Goal: Task Accomplishment & Management: Use online tool/utility

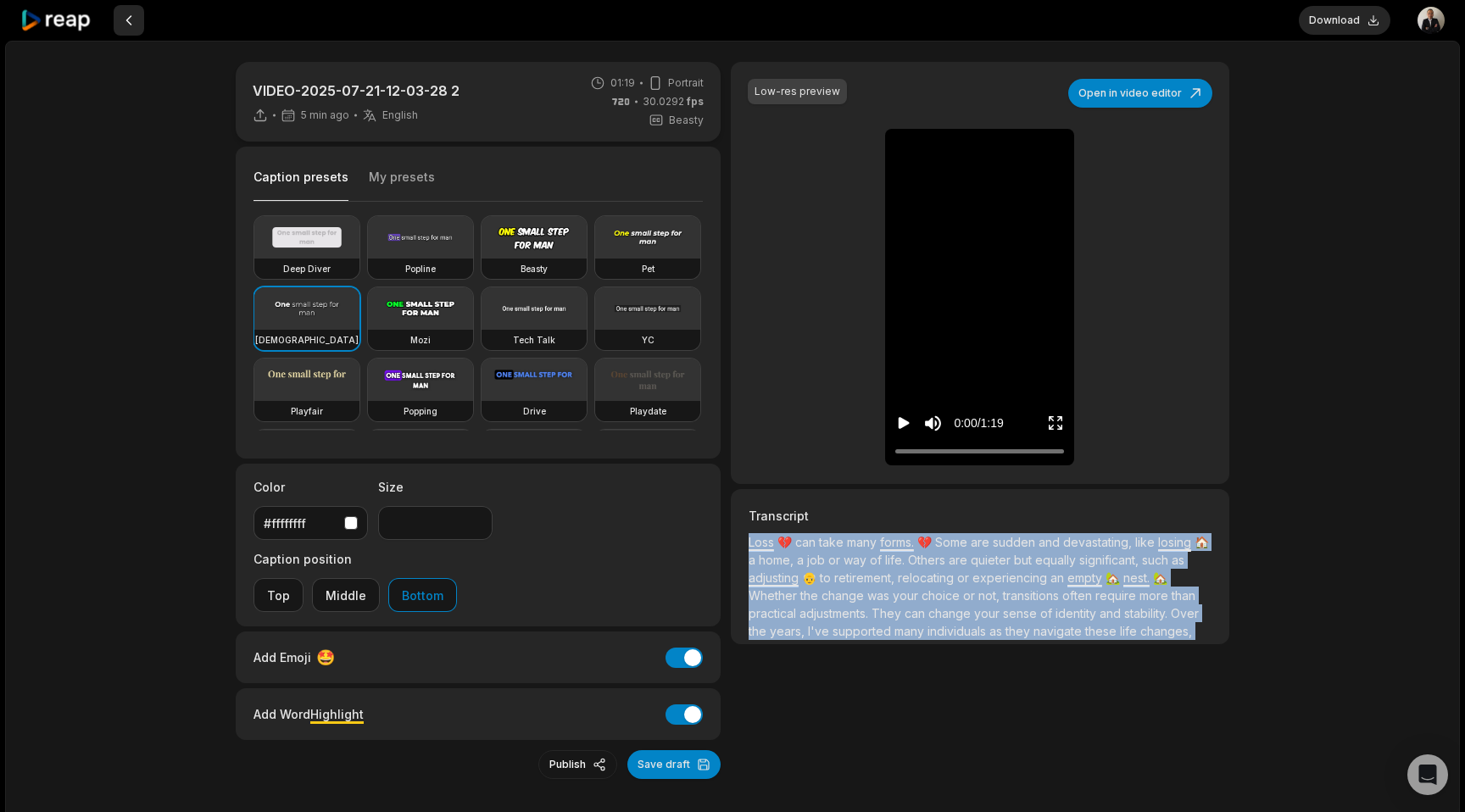
click at [121, 14] on button at bounding box center [129, 20] width 30 height 30
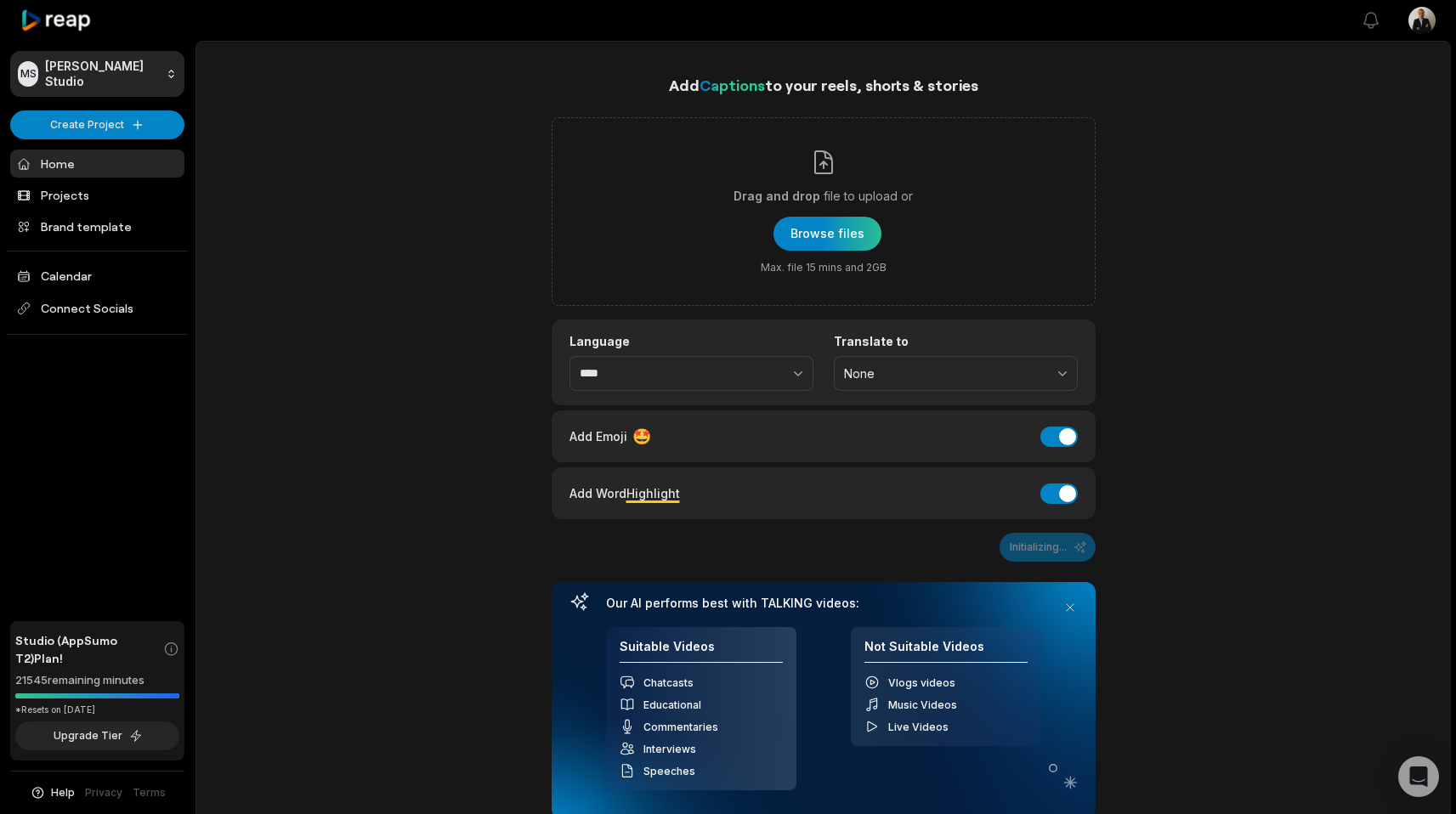
click at [80, 25] on icon at bounding box center [57, 21] width 73 height 23
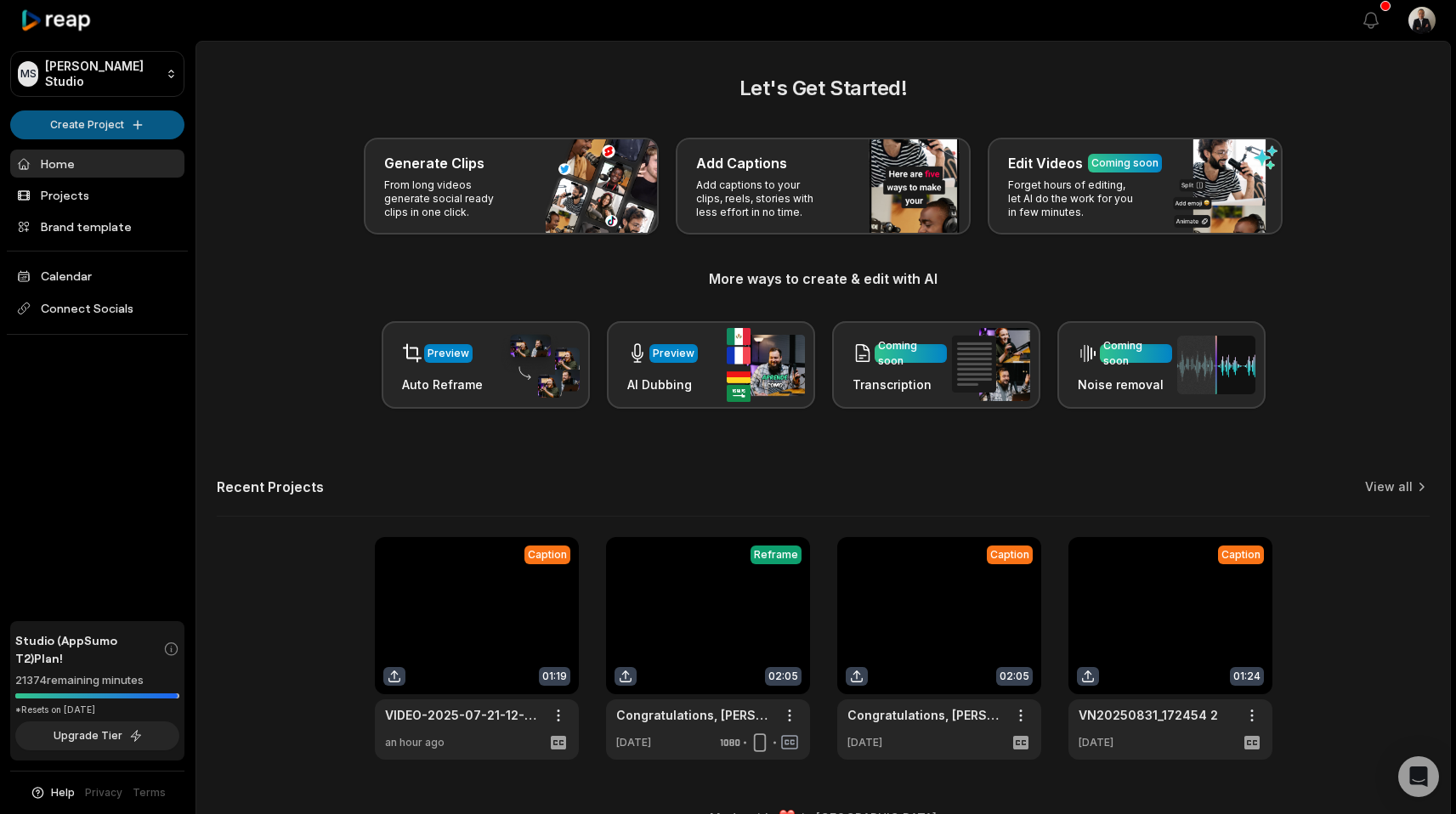
click at [95, 127] on html "MS Melvin's Studio Create Project Home Projects Brand template Calendar Connect…" at bounding box center [728, 407] width 1456 height 814
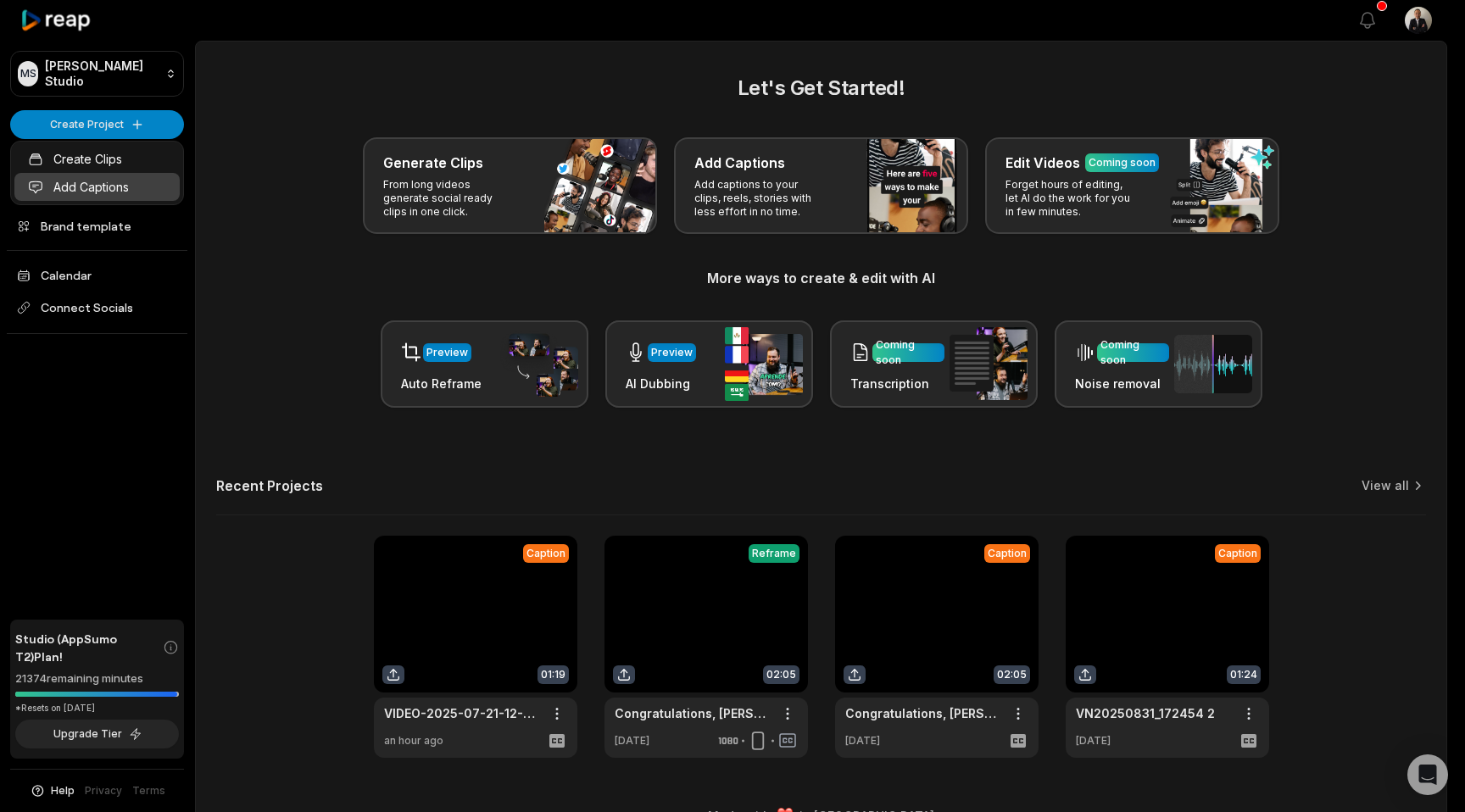
click at [93, 180] on link "Add Captions" at bounding box center [97, 187] width 166 height 28
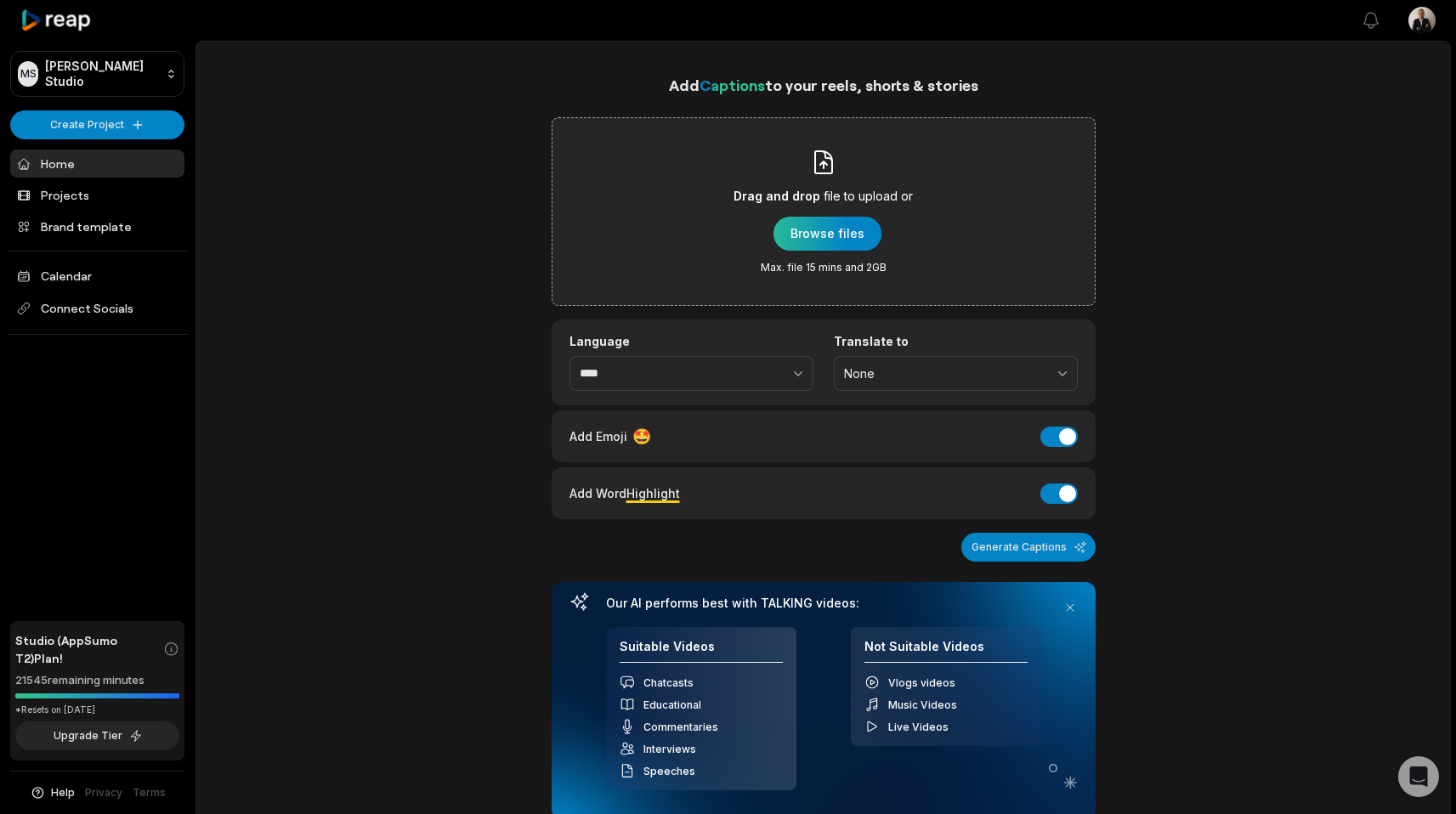
click at [853, 244] on div "button" at bounding box center [827, 234] width 108 height 34
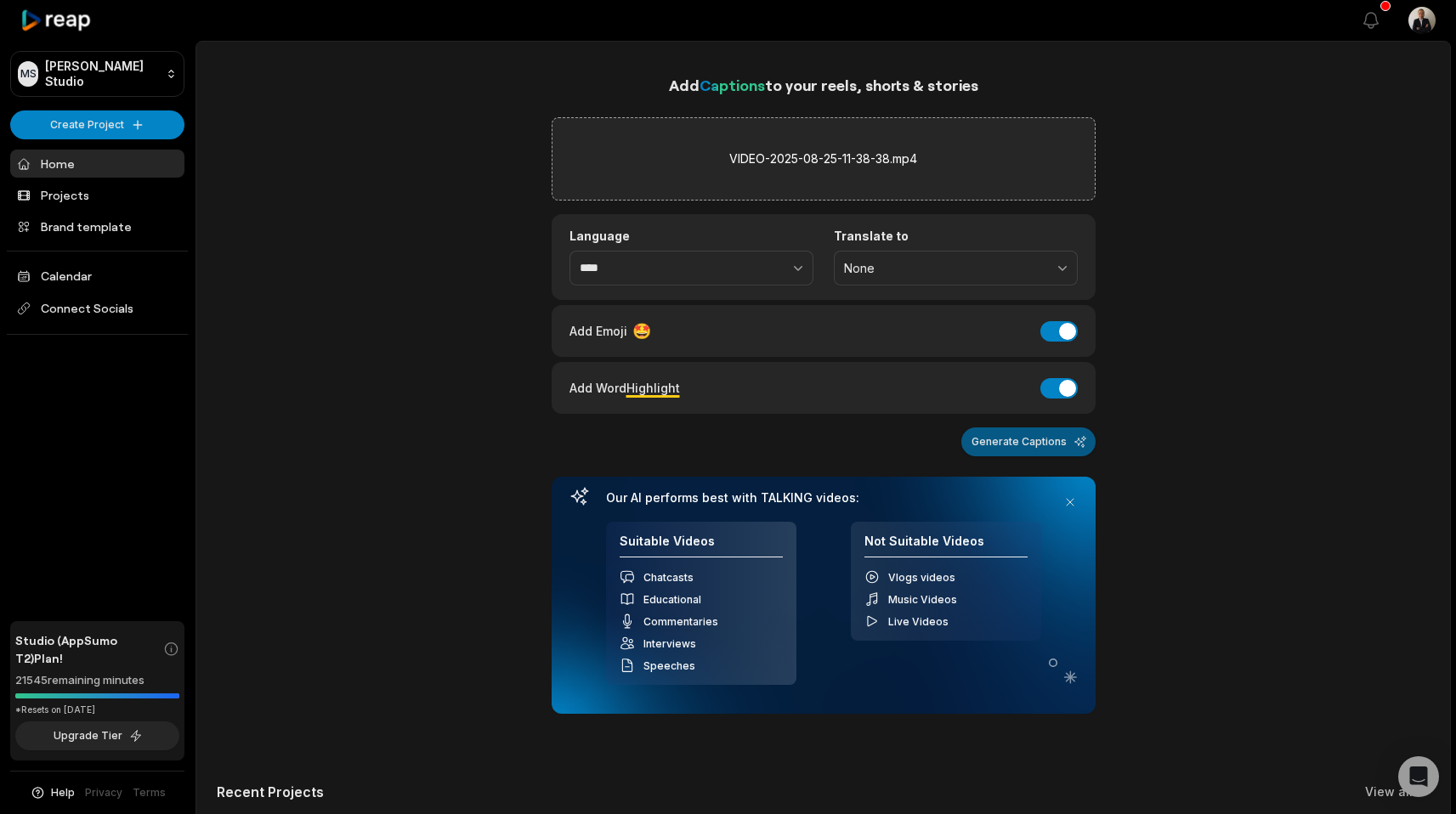
click at [987, 452] on button "Generate Captions" at bounding box center [1028, 442] width 134 height 29
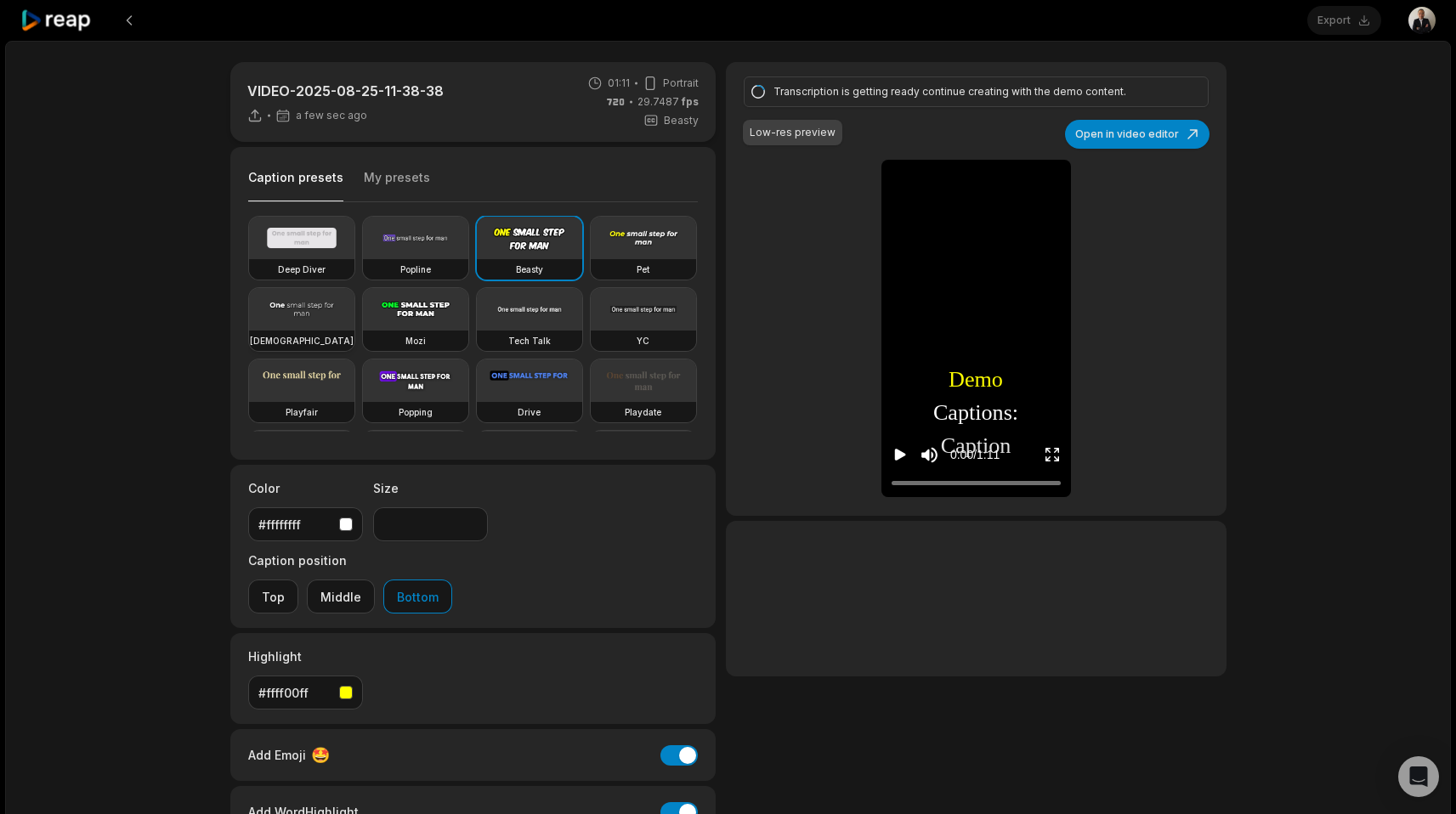
click at [354, 309] on video at bounding box center [302, 309] width 106 height 42
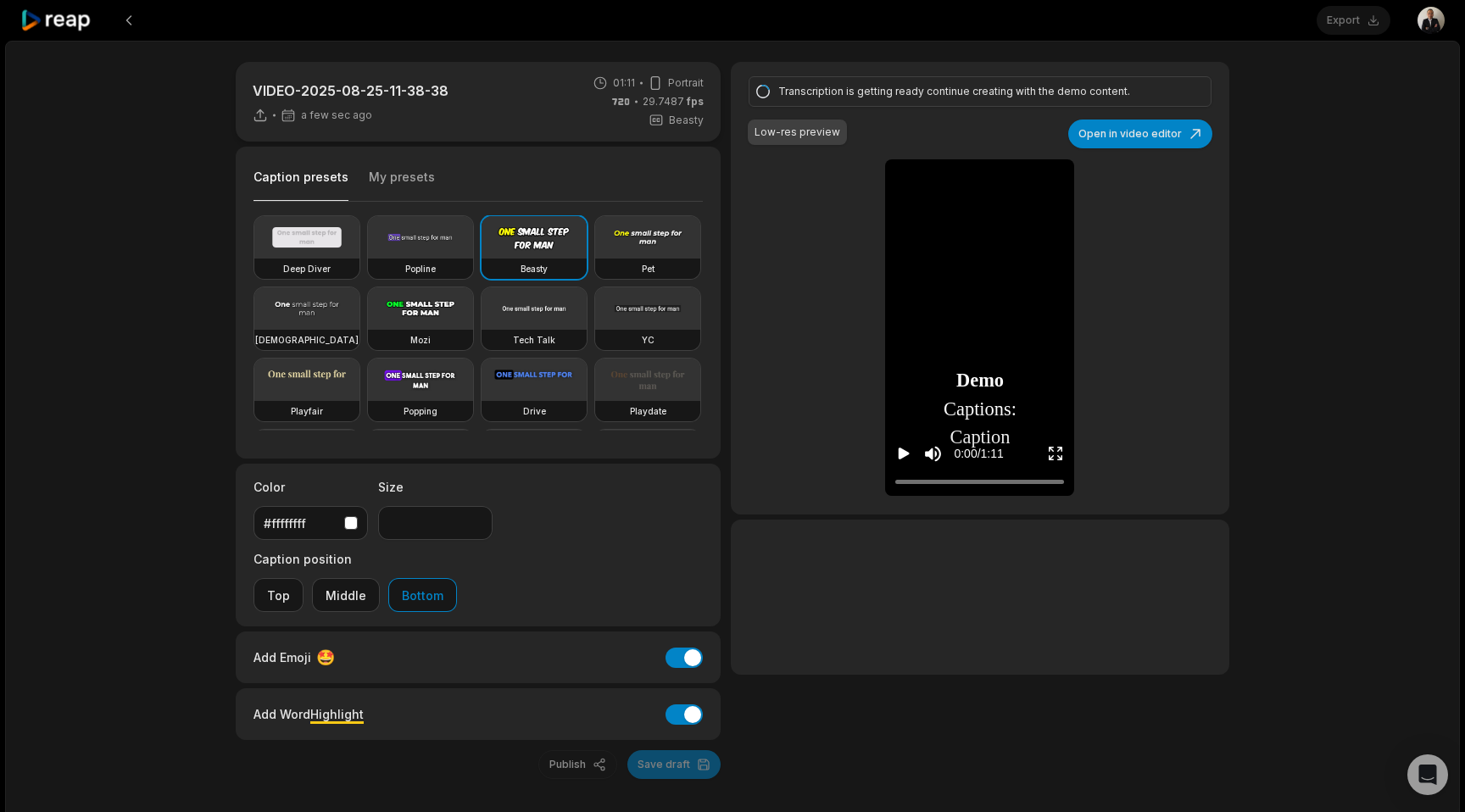
type input "**"
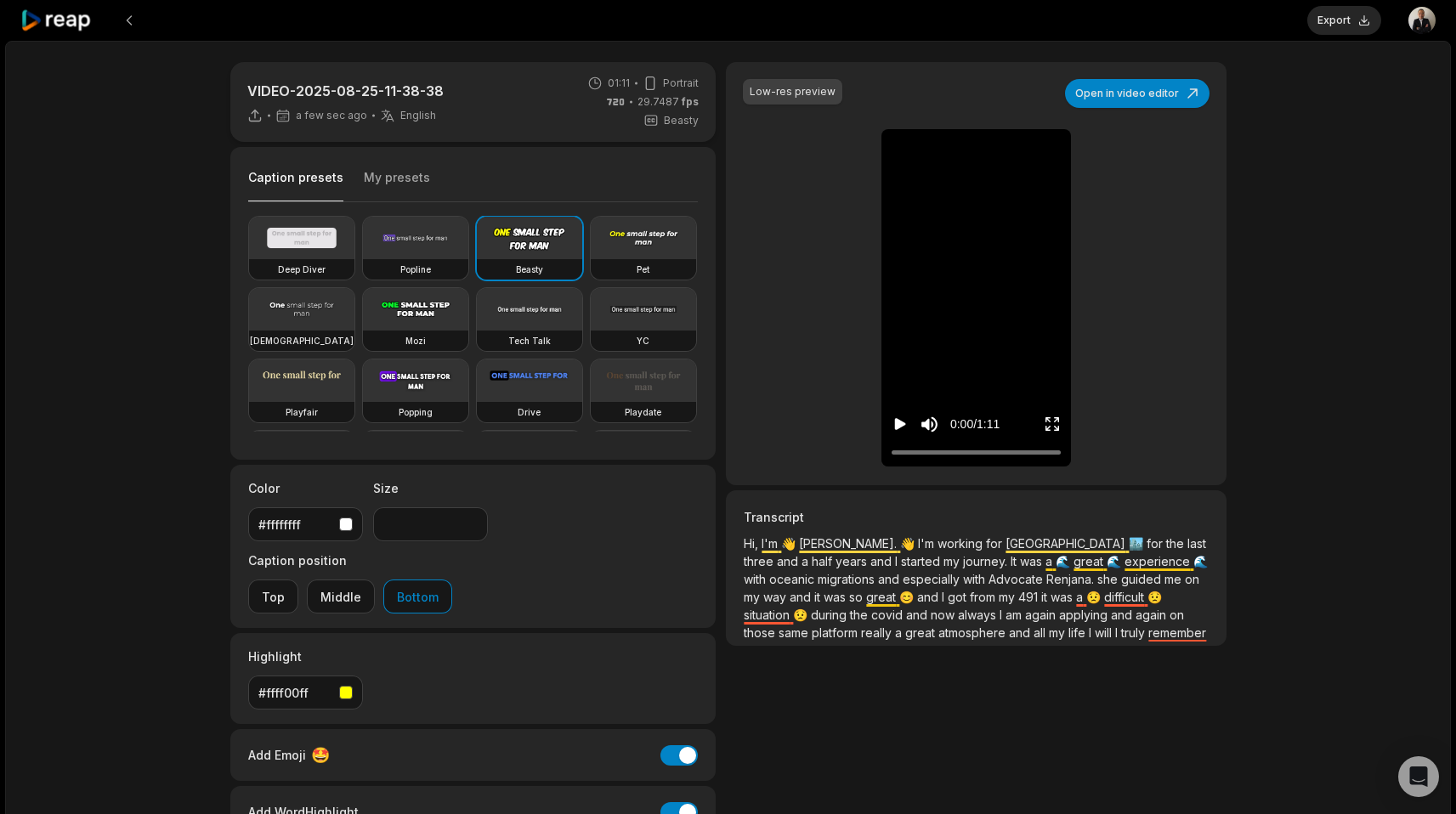
click at [892, 419] on icon "Play video" at bounding box center [900, 424] width 17 height 17
click at [892, 419] on icon "Pause video" at bounding box center [900, 424] width 17 height 17
click at [831, 545] on p "Hi, I'm 👋 [PERSON_NAME]. 👋 I'm working for Calgary 🏙️ for the last three and a …" at bounding box center [975, 587] width 464 height 107
click at [899, 430] on icon "Play video" at bounding box center [900, 424] width 17 height 17
click at [893, 428] on icon "Play video" at bounding box center [900, 424] width 17 height 17
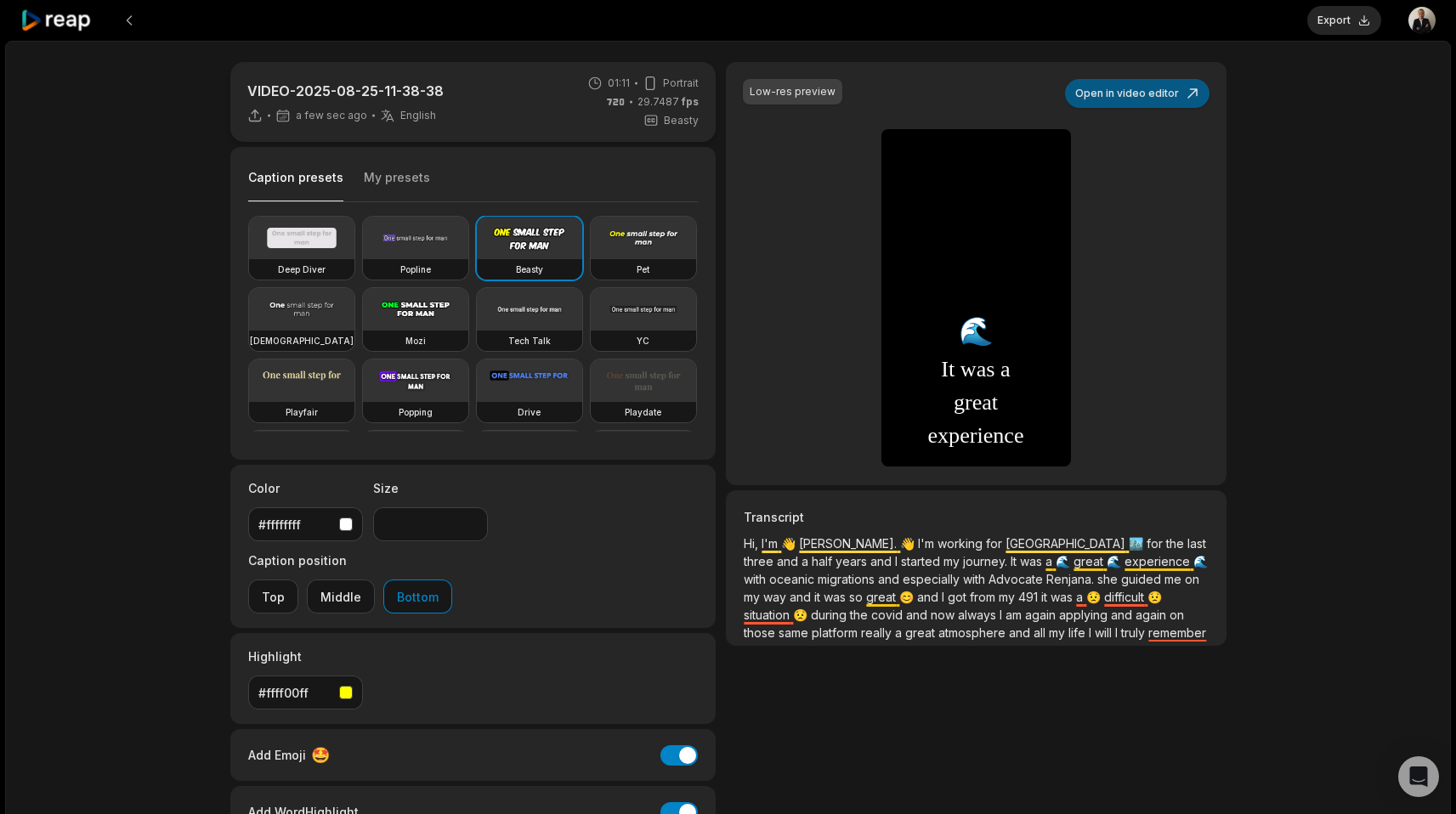
click at [1113, 94] on button "Open in video editor" at bounding box center [1137, 93] width 144 height 29
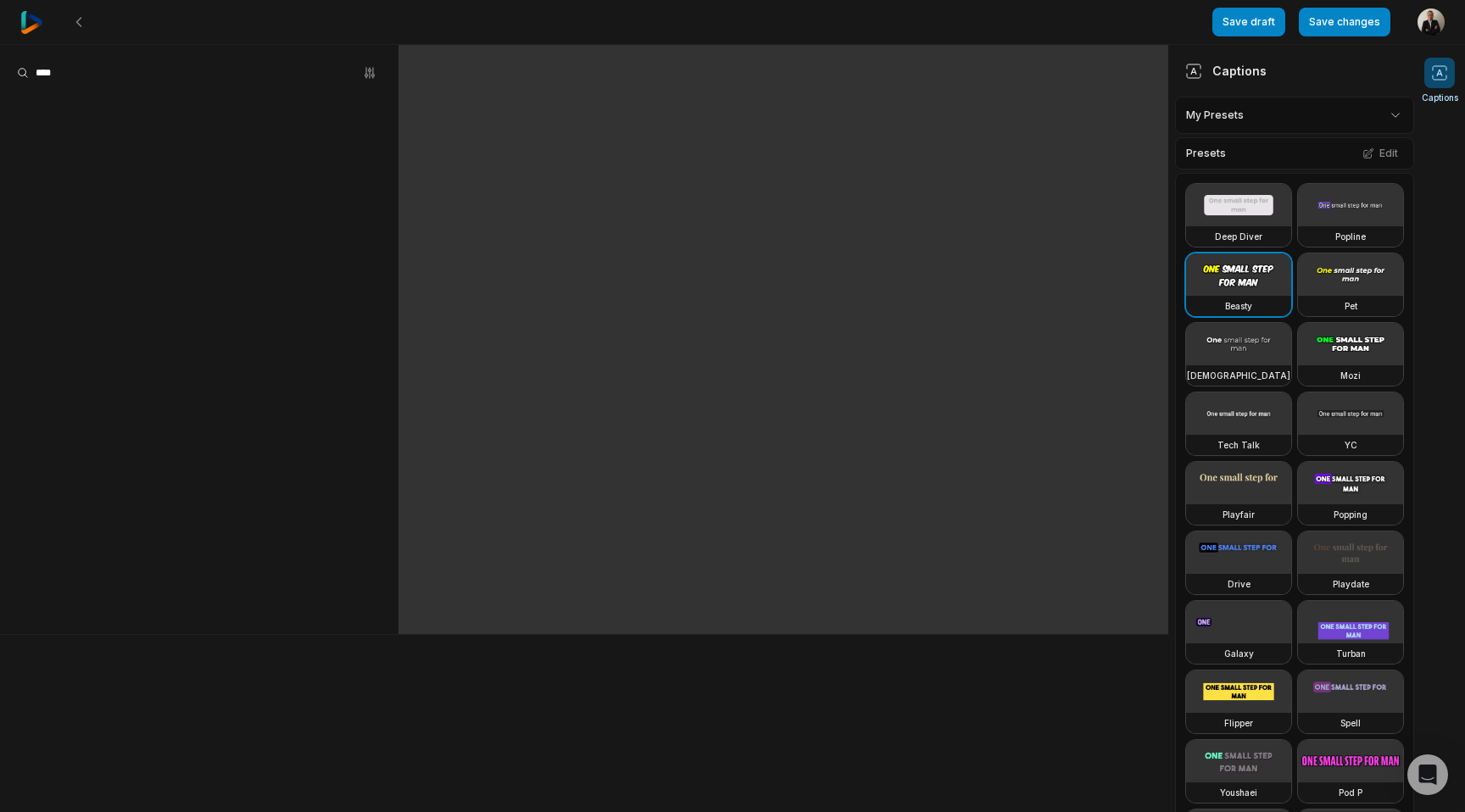
click at [1110, 88] on div at bounding box center [783, 340] width 770 height 591
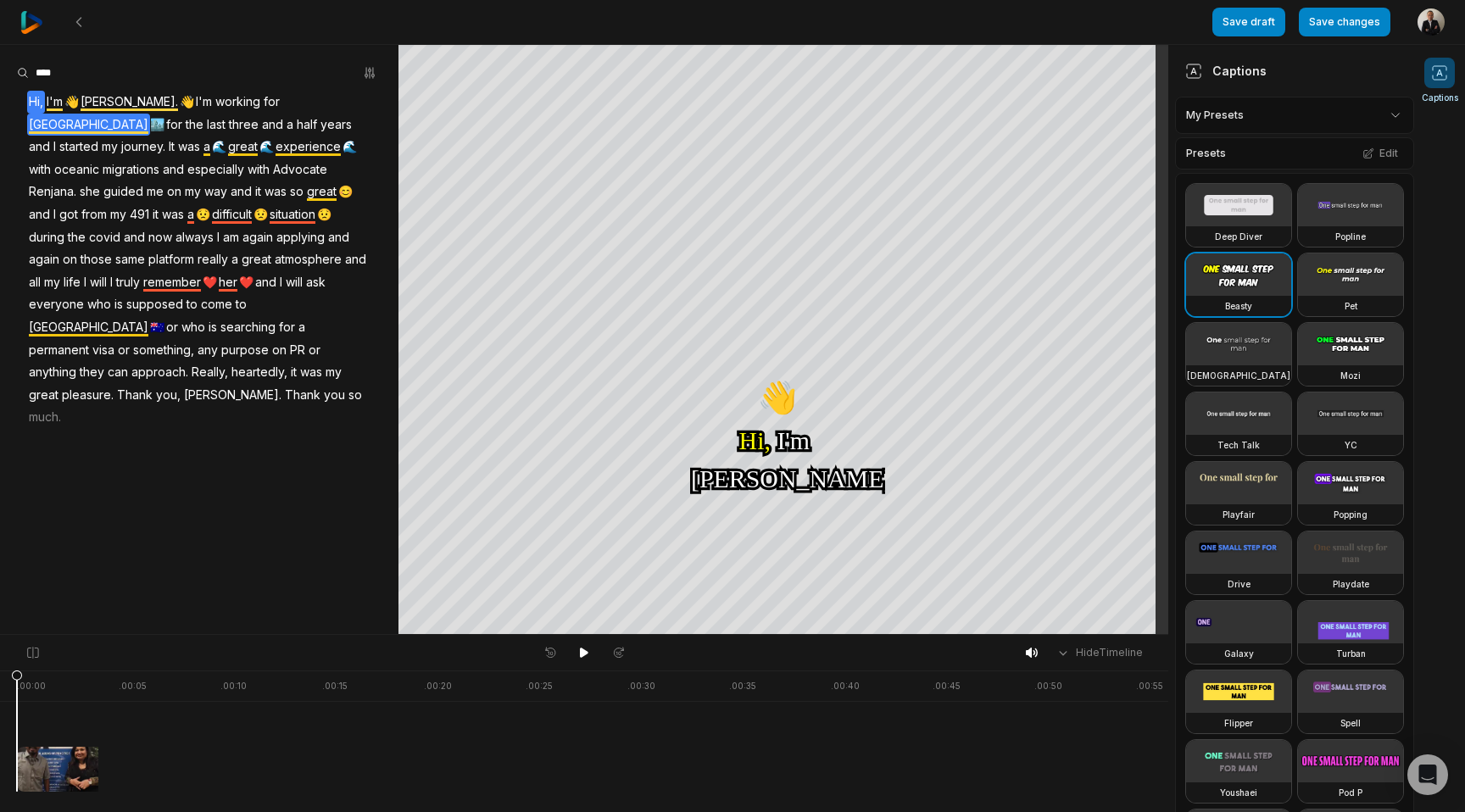
click at [150, 114] on span "[GEOGRAPHIC_DATA]" at bounding box center [89, 125] width 123 height 23
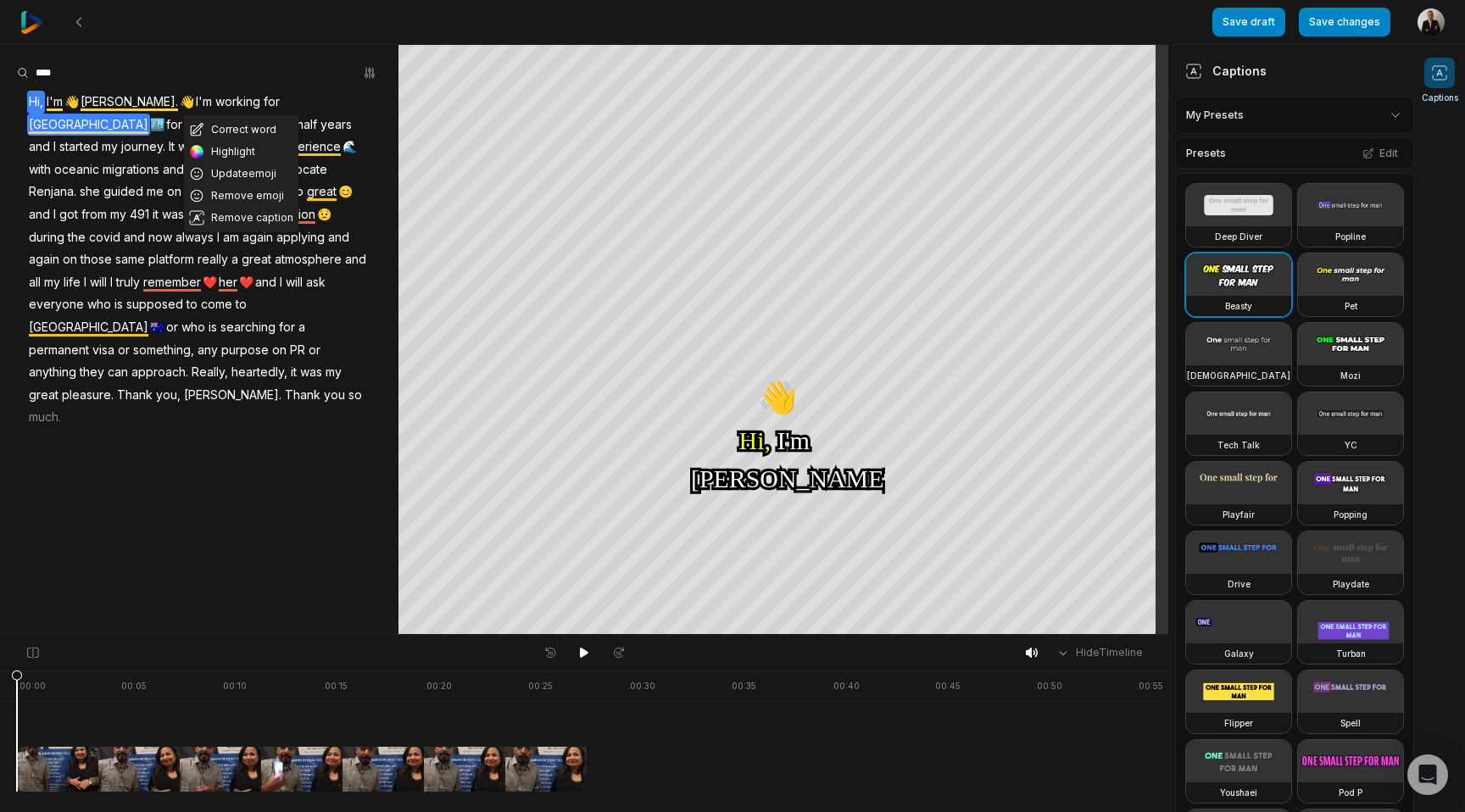
drag, startPoint x: 60, startPoint y: 692, endPoint x: 0, endPoint y: 684, distance: 60.5
click at [0, 684] on div ". 00:00 . 00:05 . 00:10 . 00:15 . 00:20 . 00:25 . 00:30 . 00:35 . 00:40 . 00:45…" at bounding box center [584, 741] width 1168 height 141
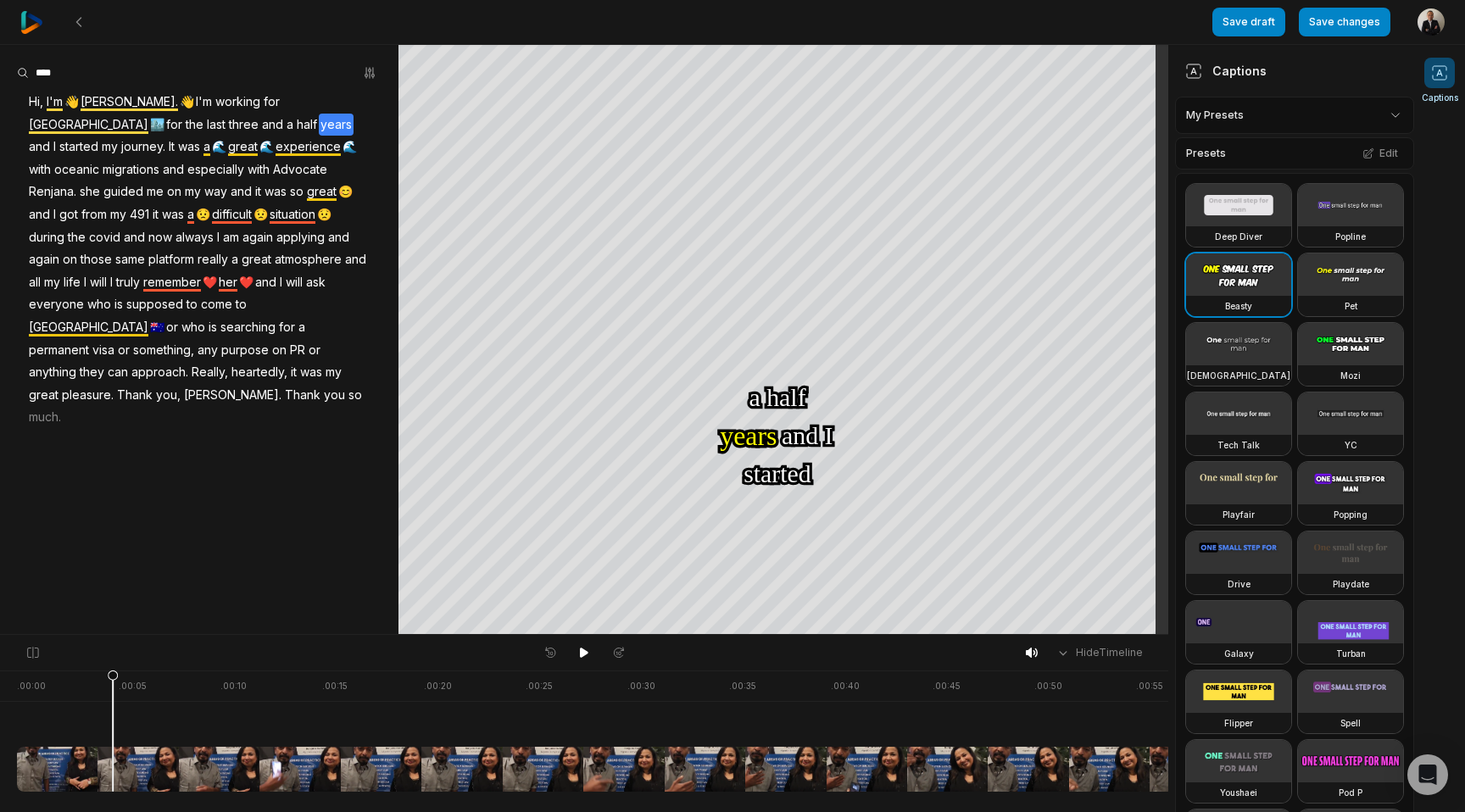
click at [150, 114] on span "[GEOGRAPHIC_DATA]" at bounding box center [89, 125] width 123 height 23
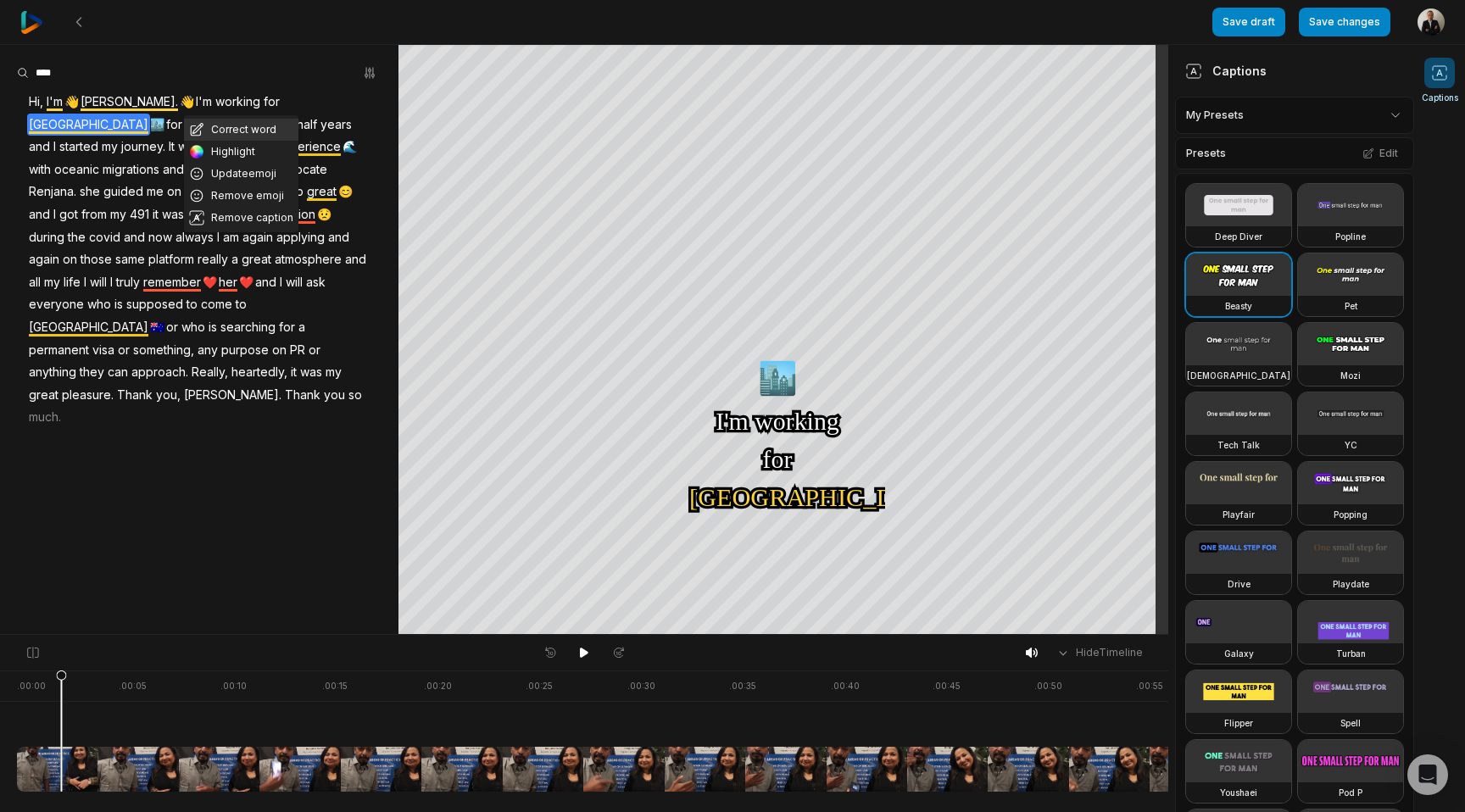
click at [255, 130] on button "Correct word" at bounding box center [241, 129] width 115 height 22
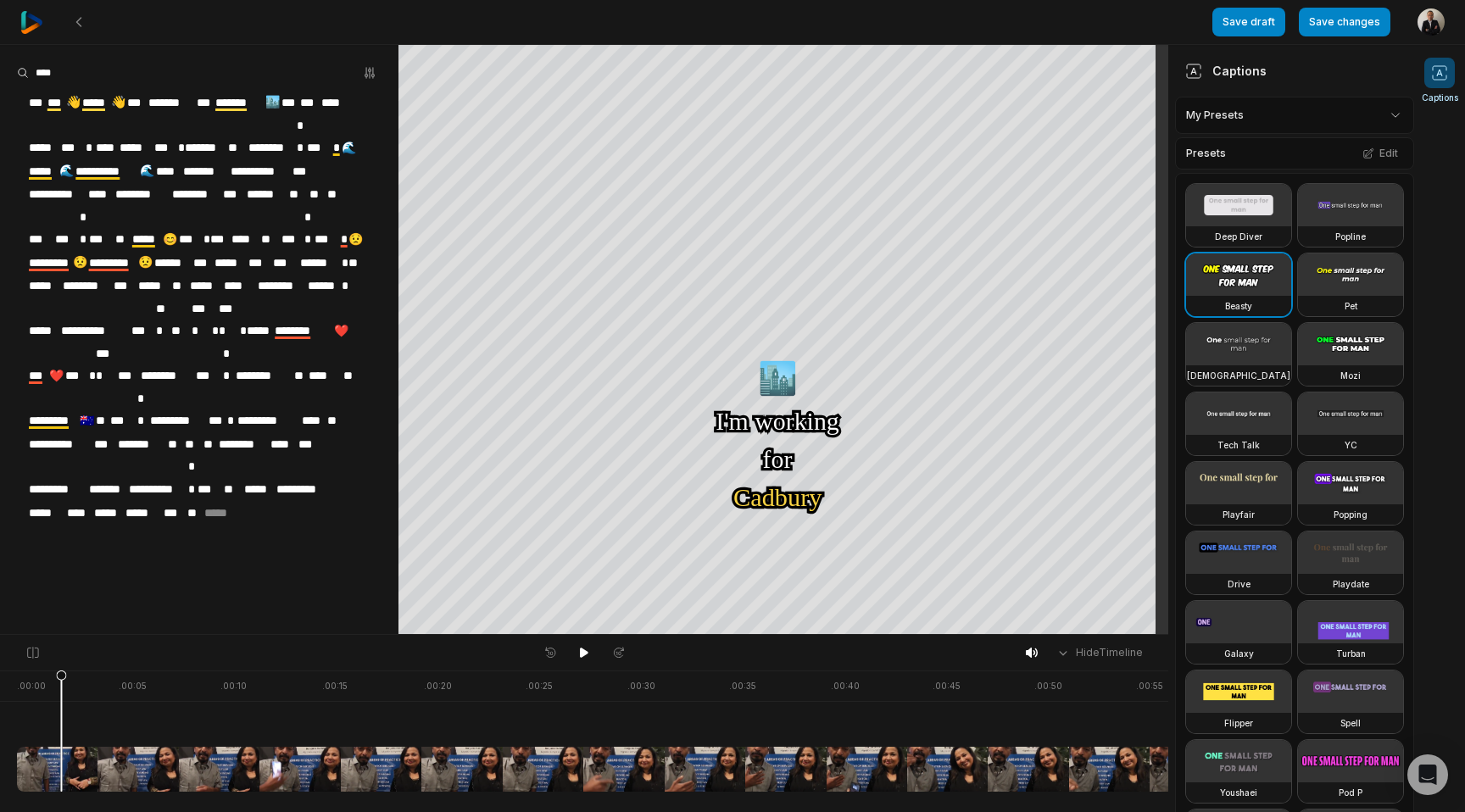
click at [270, 228] on span "**" at bounding box center [269, 239] width 21 height 23
click at [1321, 30] on button "Save changes" at bounding box center [1344, 22] width 91 height 29
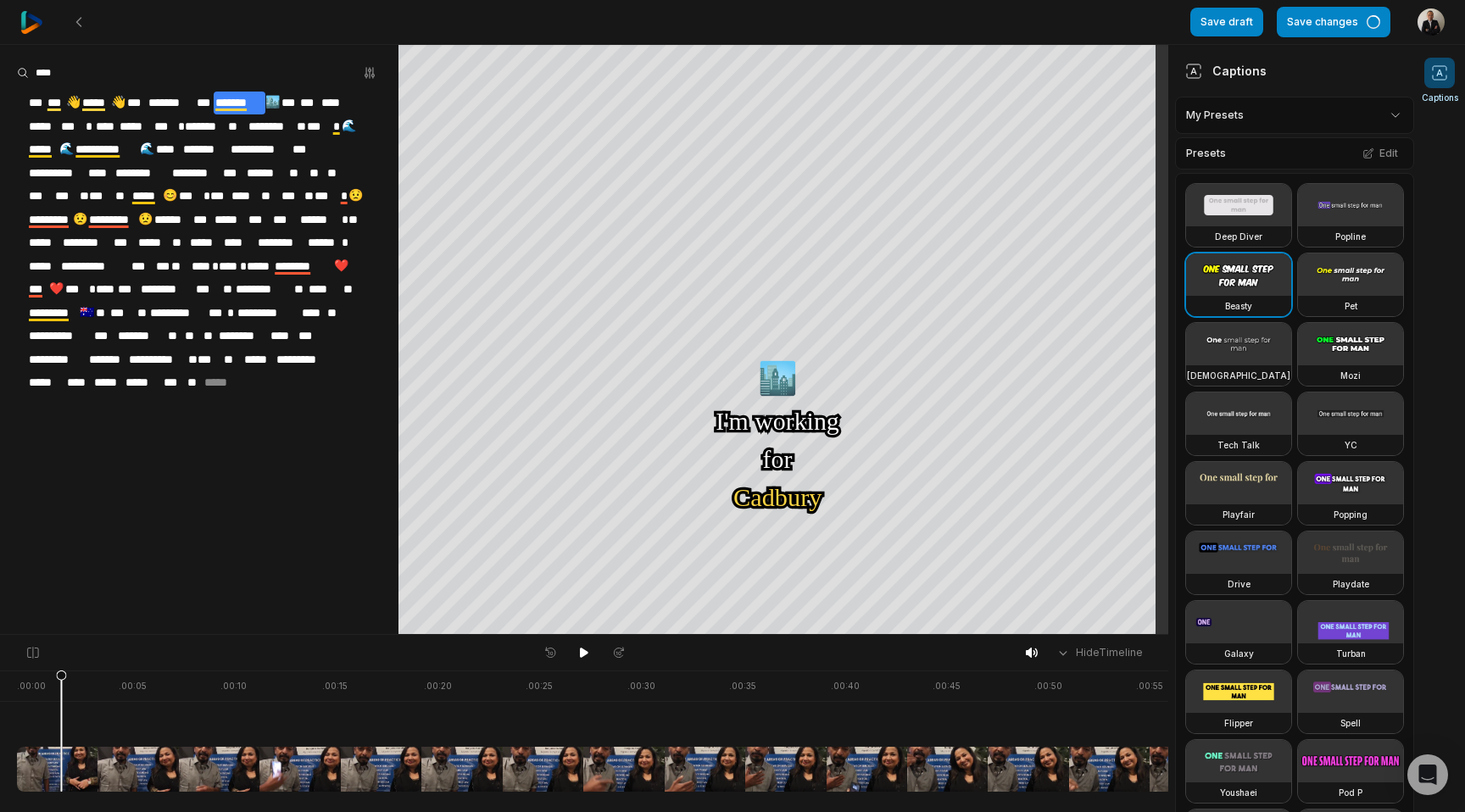
click at [1298, 317] on div "Pet" at bounding box center [1351, 306] width 106 height 21
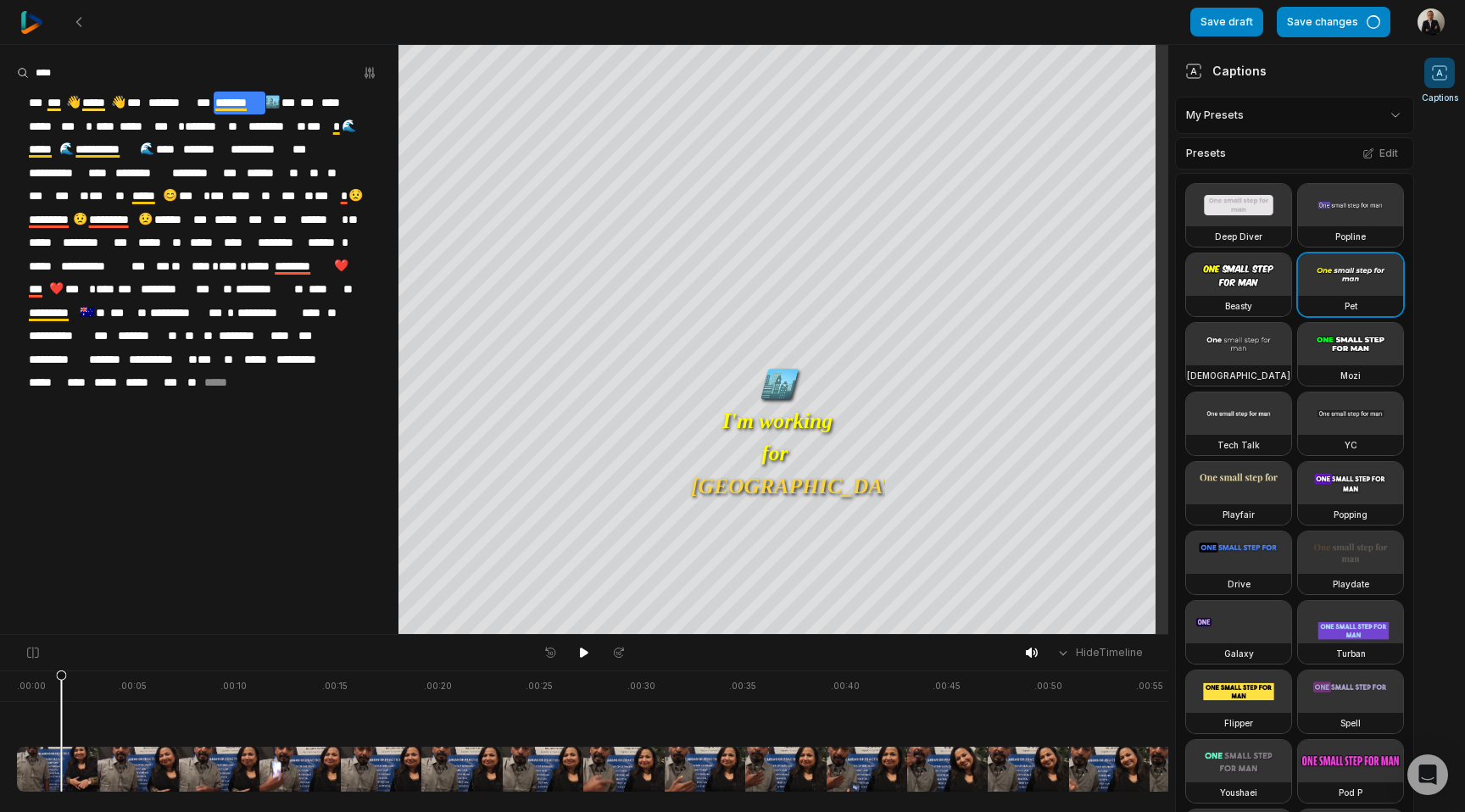
click at [1213, 365] on video at bounding box center [1239, 344] width 106 height 42
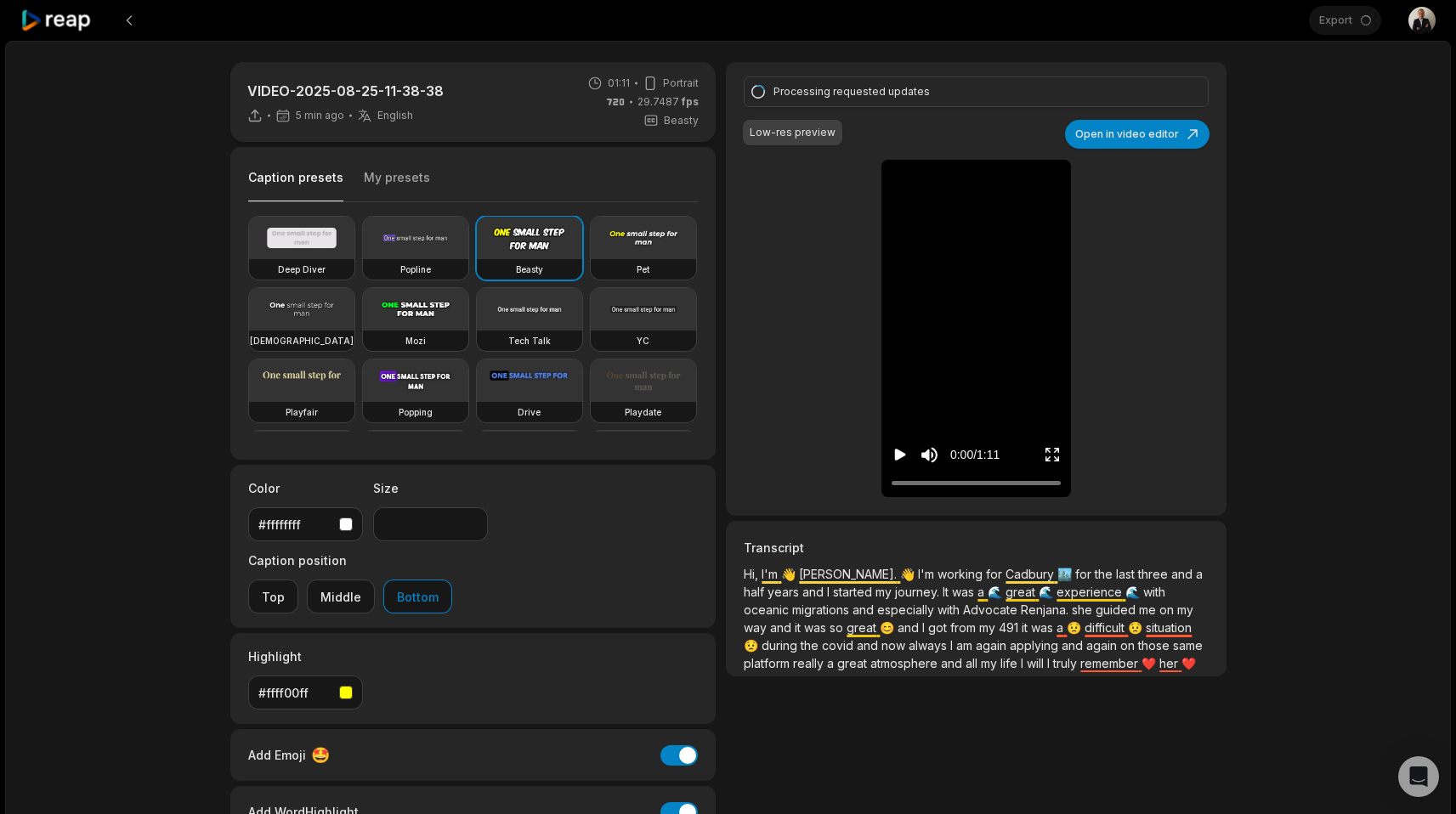
click at [354, 331] on div "[DEMOGRAPHIC_DATA]" at bounding box center [302, 341] width 106 height 21
click at [354, 311] on video at bounding box center [302, 309] width 106 height 42
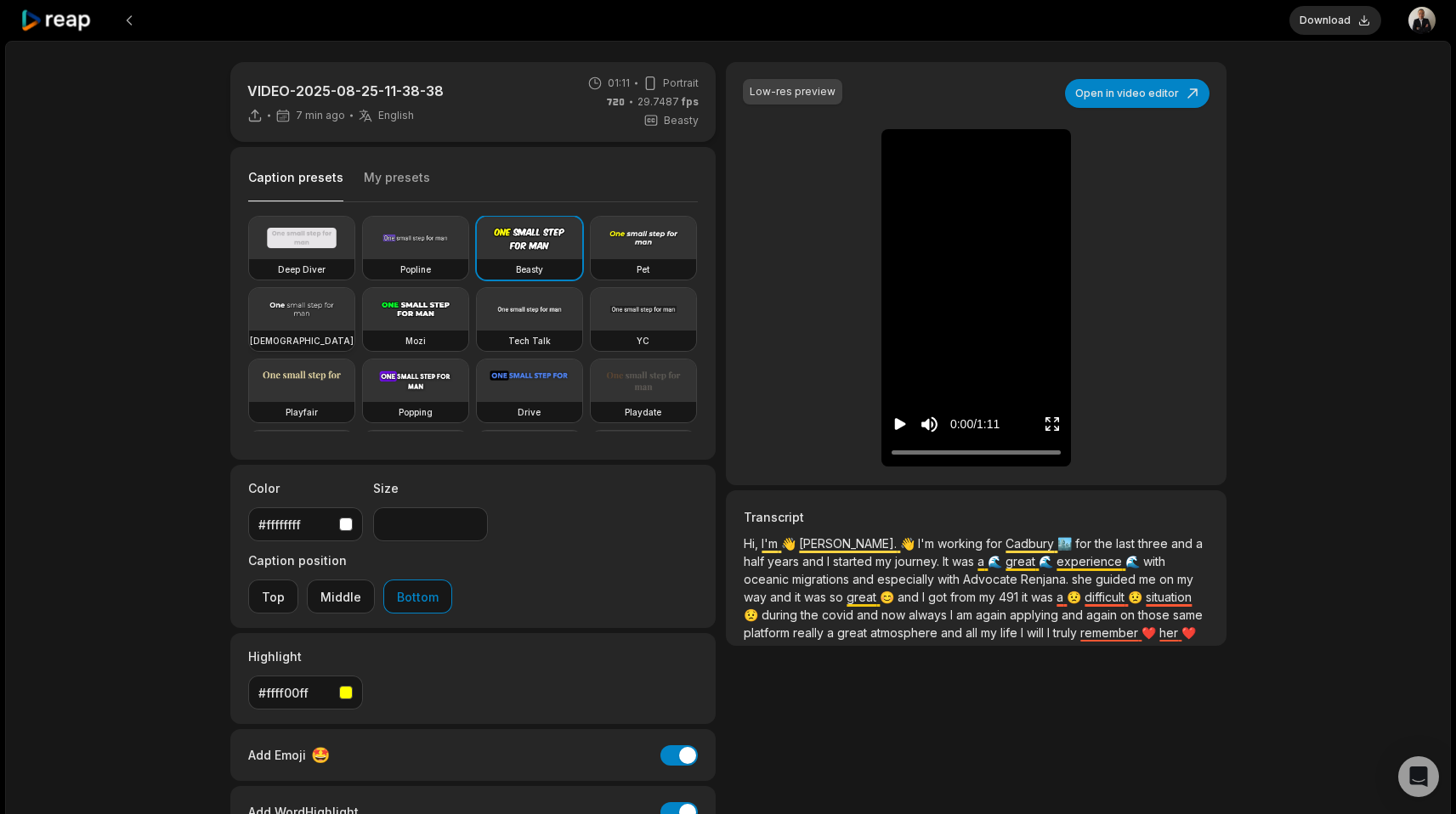
click at [353, 334] on h3 "[DEMOGRAPHIC_DATA]" at bounding box center [302, 341] width 104 height 13
type input "**"
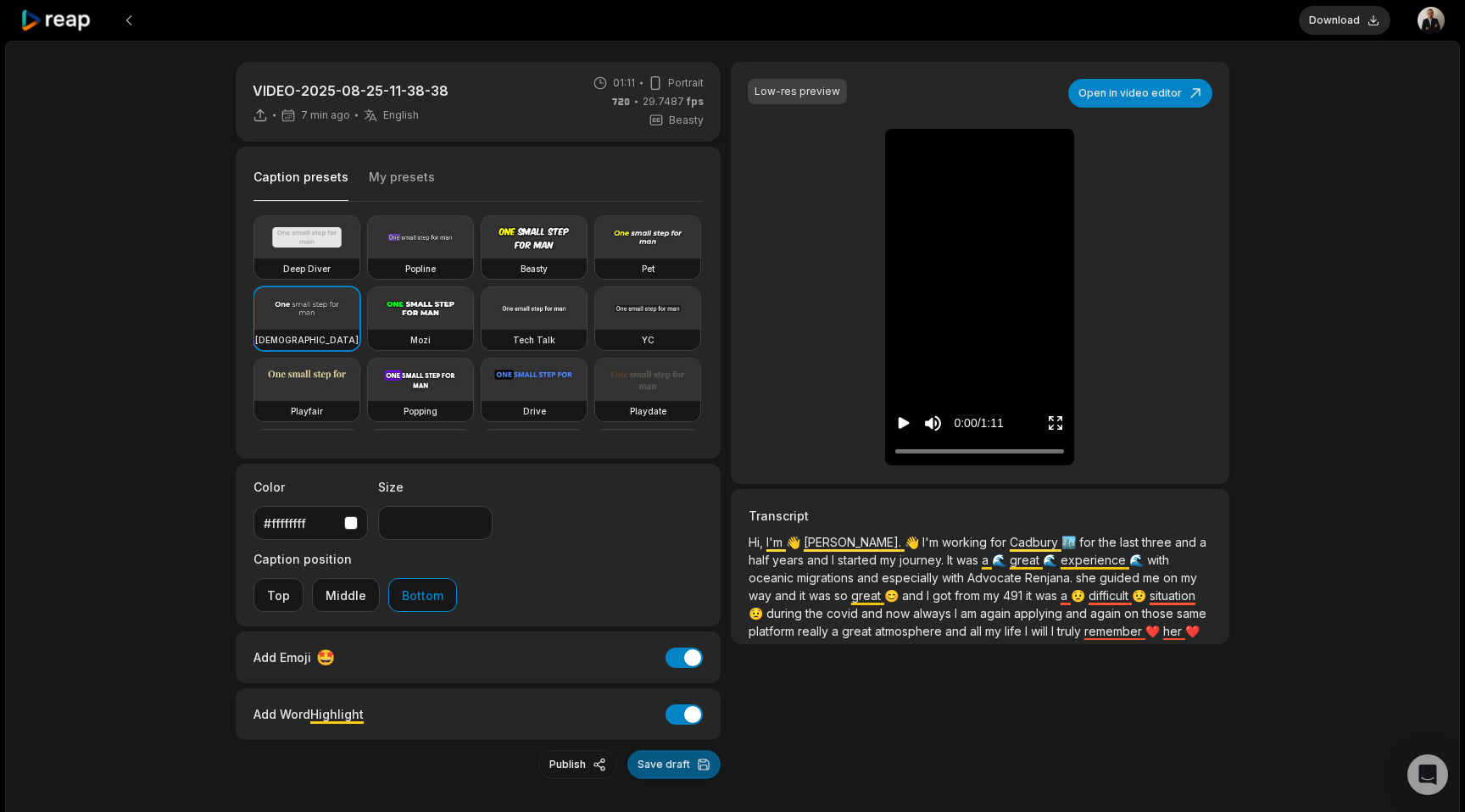
click at [648, 751] on button "Save draft" at bounding box center [674, 765] width 93 height 29
click at [904, 417] on icon "Play video" at bounding box center [904, 423] width 17 height 17
click at [904, 417] on icon "Pause video" at bounding box center [904, 423] width 17 height 17
click at [1344, 14] on button "Export" at bounding box center [1354, 20] width 73 height 29
click at [1329, 17] on button "Download" at bounding box center [1344, 20] width 91 height 29
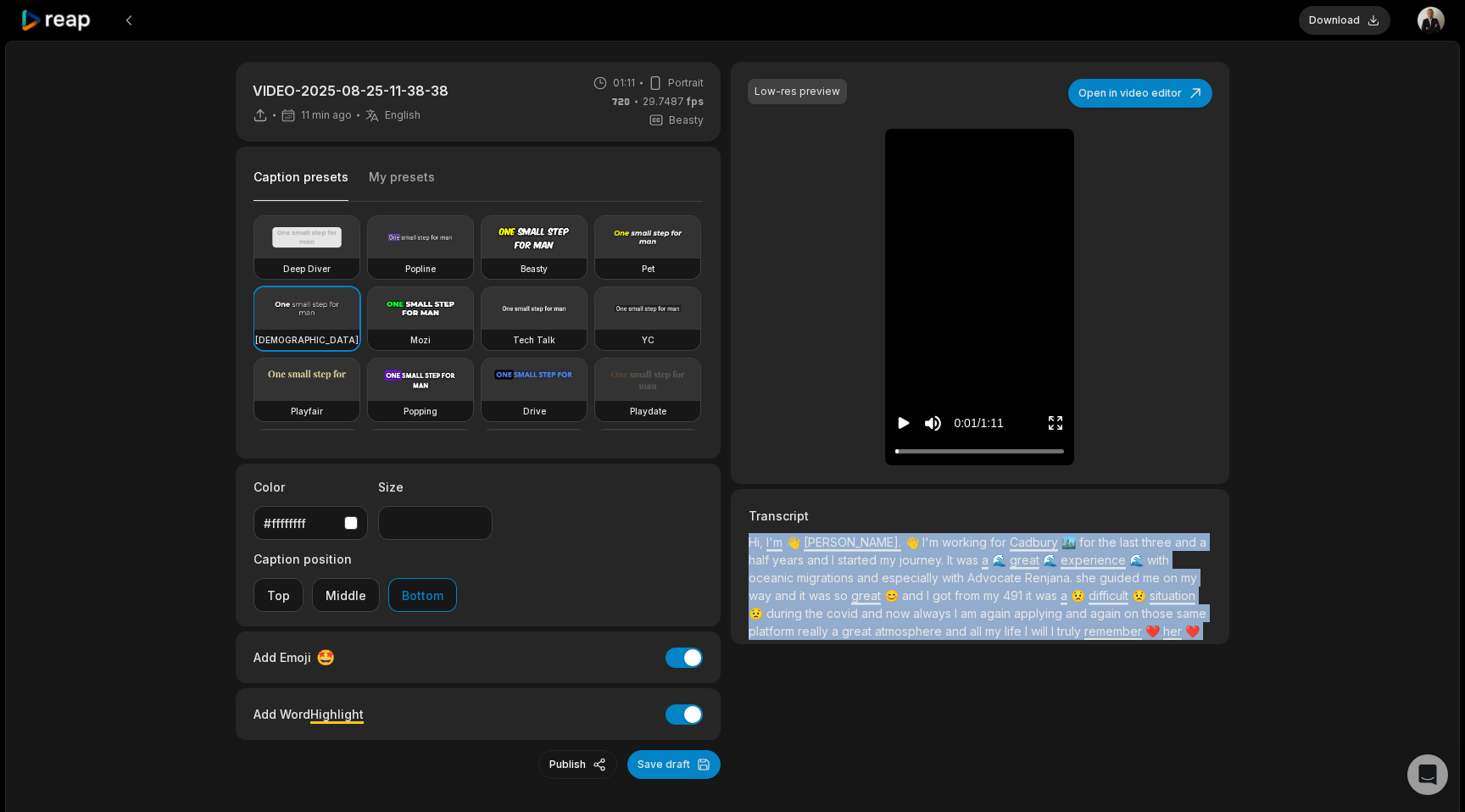
scroll to position [85, 0]
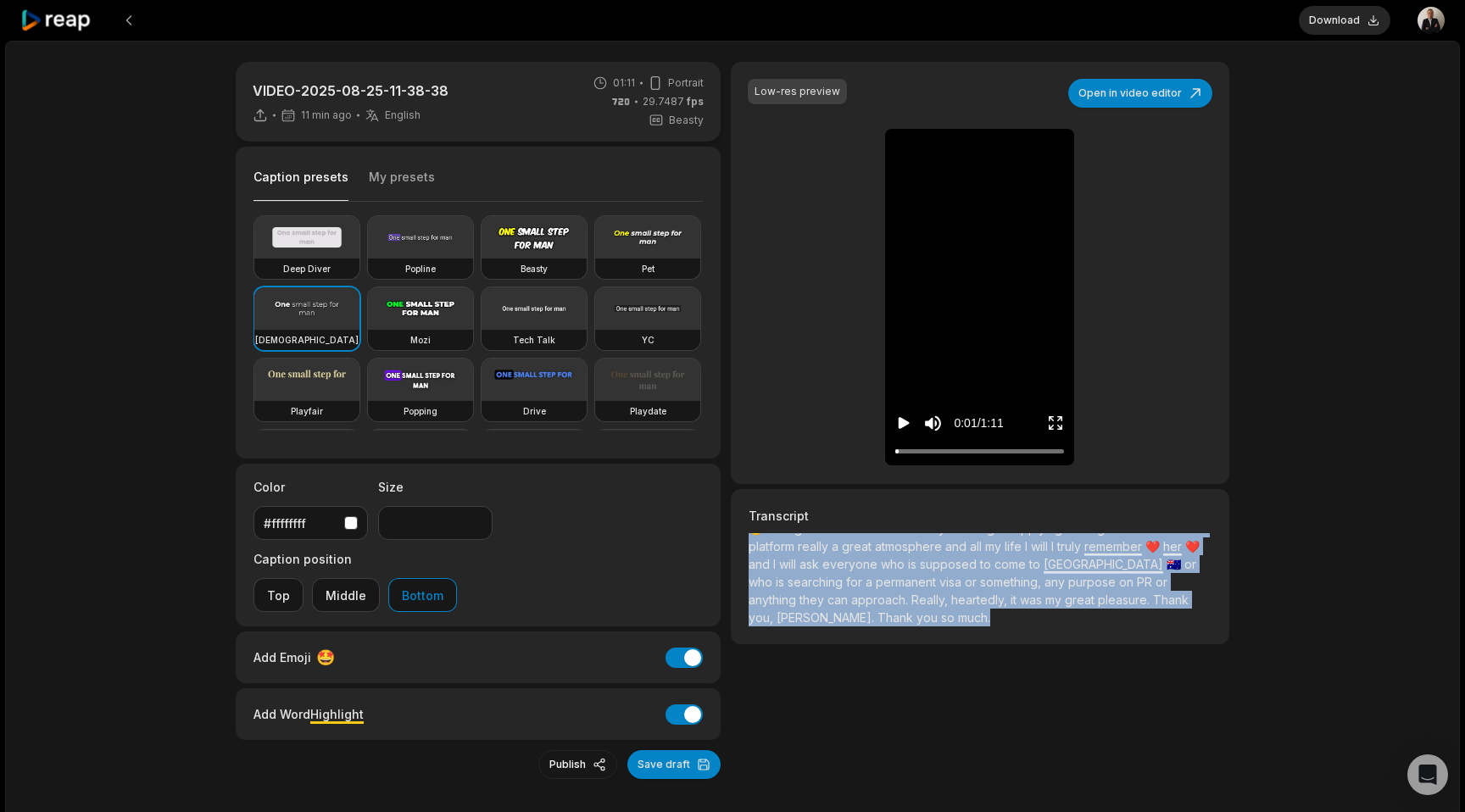
drag, startPoint x: 751, startPoint y: 538, endPoint x: 1139, endPoint y: 659, distance: 406.4
click at [1139, 659] on div "Low-res preview Open in video editor 👋 Hi, I'm Saju 🏙️ I'm working for Cadbury …" at bounding box center [980, 421] width 498 height 718
copy p "Hi, I'm 👋 Saju. 👋 I'm working for Cadbury 🏙️ for the last three and a half year…"
